Goal: Task Accomplishment & Management: Use online tool/utility

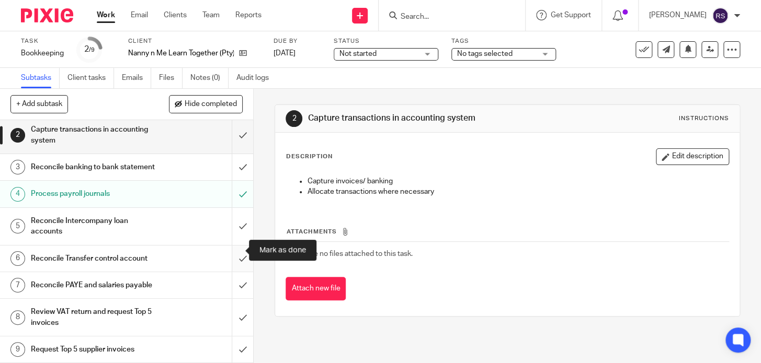
scroll to position [51, 0]
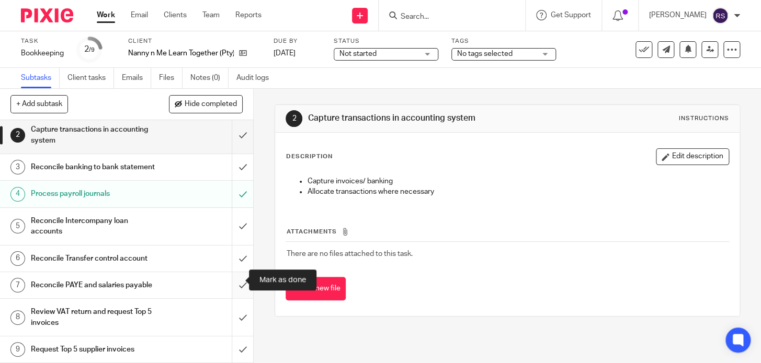
click at [234, 282] on input "submit" at bounding box center [126, 285] width 253 height 26
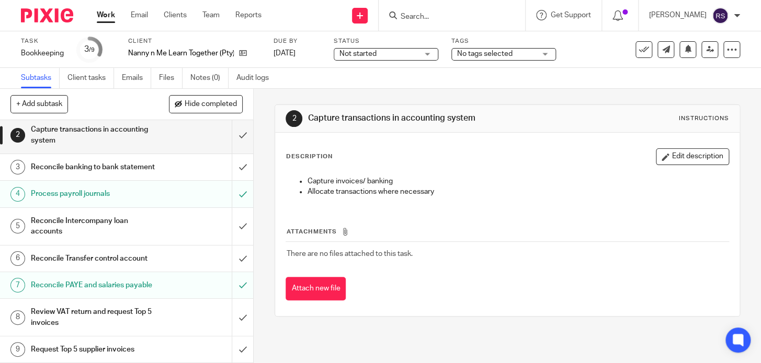
scroll to position [51, 0]
click at [141, 285] on h1 "Reconcile PAYE and salaries payable" at bounding box center [94, 286] width 127 height 16
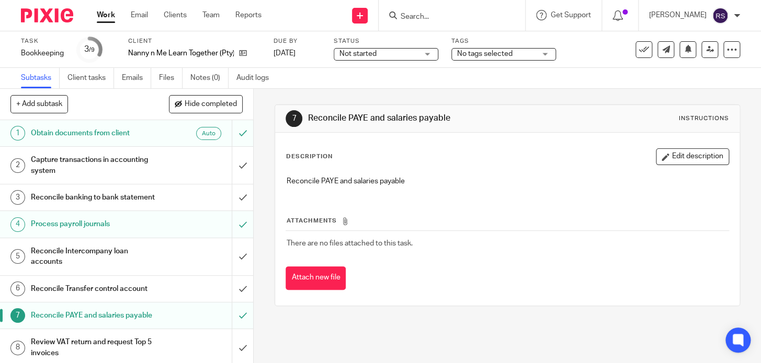
click at [303, 126] on div "7 Reconcile PAYE and salaries payable Instructions" at bounding box center [507, 118] width 443 height 17
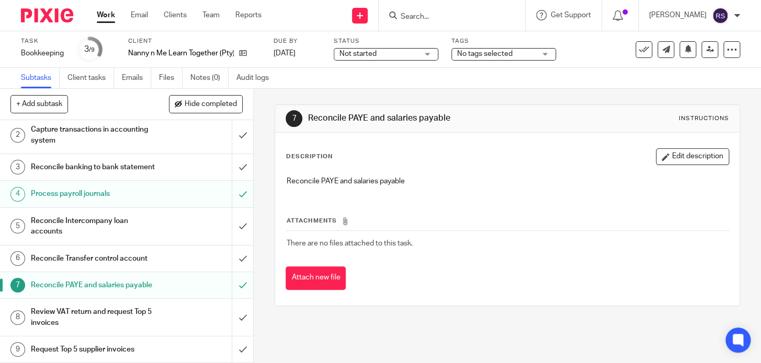
scroll to position [51, 0]
click at [114, 186] on h1 "Process payroll journals" at bounding box center [94, 194] width 127 height 16
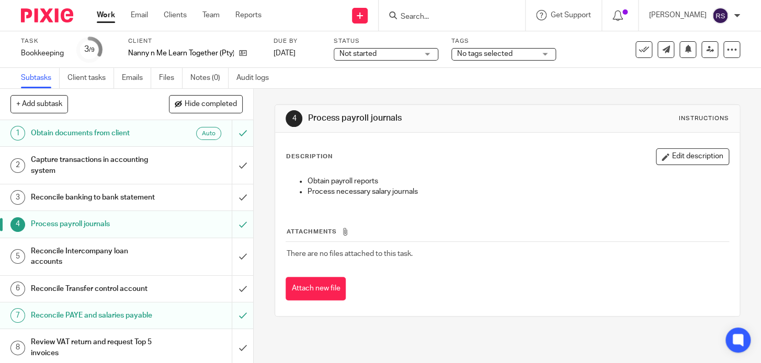
drag, startPoint x: 337, startPoint y: 122, endPoint x: 295, endPoint y: 127, distance: 42.0
click at [295, 127] on div "4 Process payroll journals Instructions" at bounding box center [507, 118] width 443 height 17
click at [514, 155] on div "Description Edit description" at bounding box center [507, 157] width 443 height 17
